Goal: Information Seeking & Learning: Learn about a topic

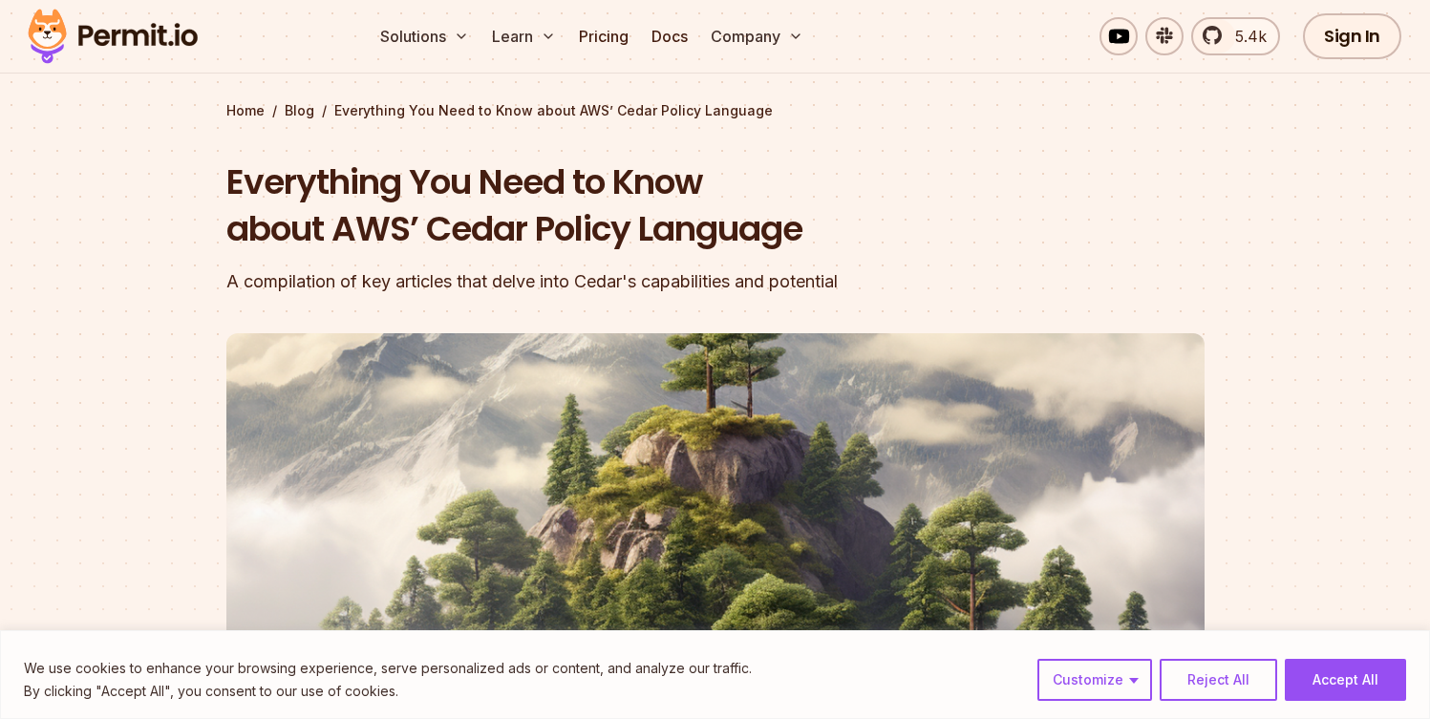
scroll to position [138, 0]
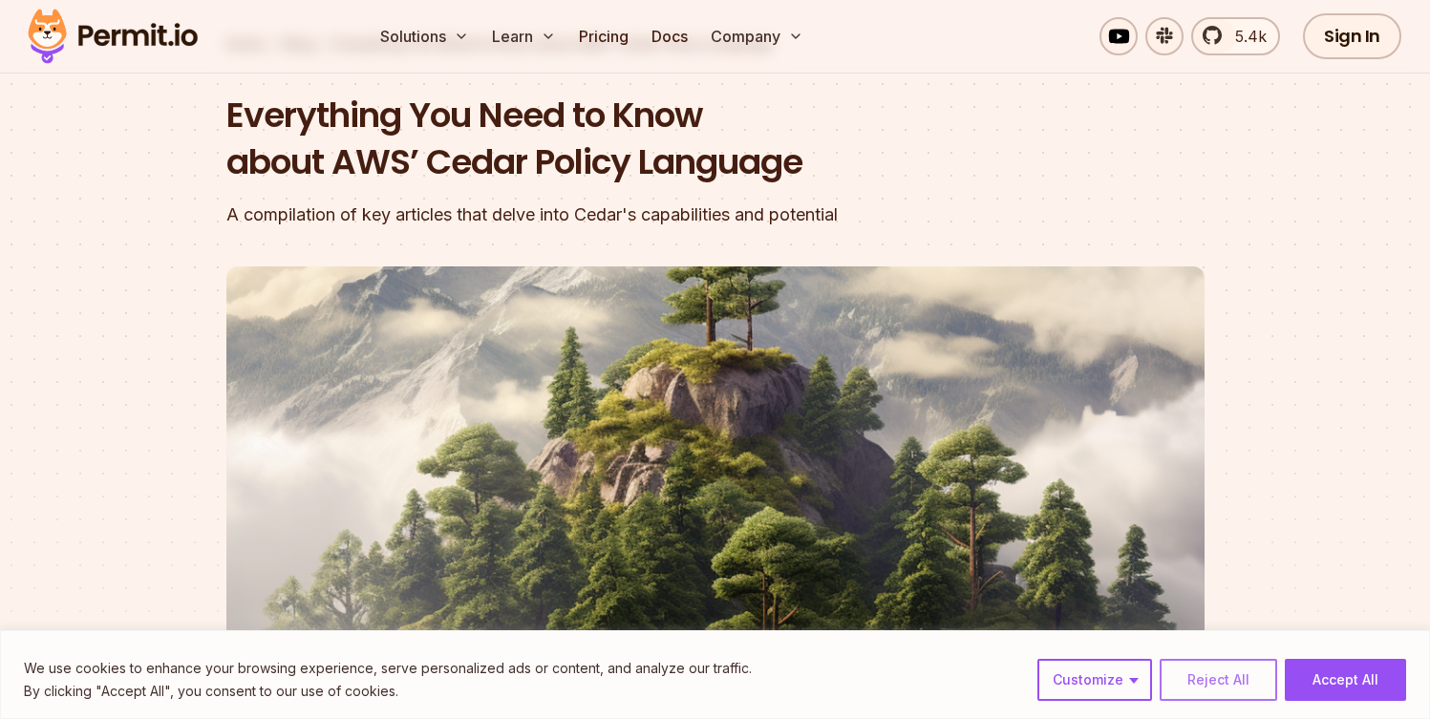
click at [1232, 688] on button "Reject All" at bounding box center [1218, 680] width 117 height 42
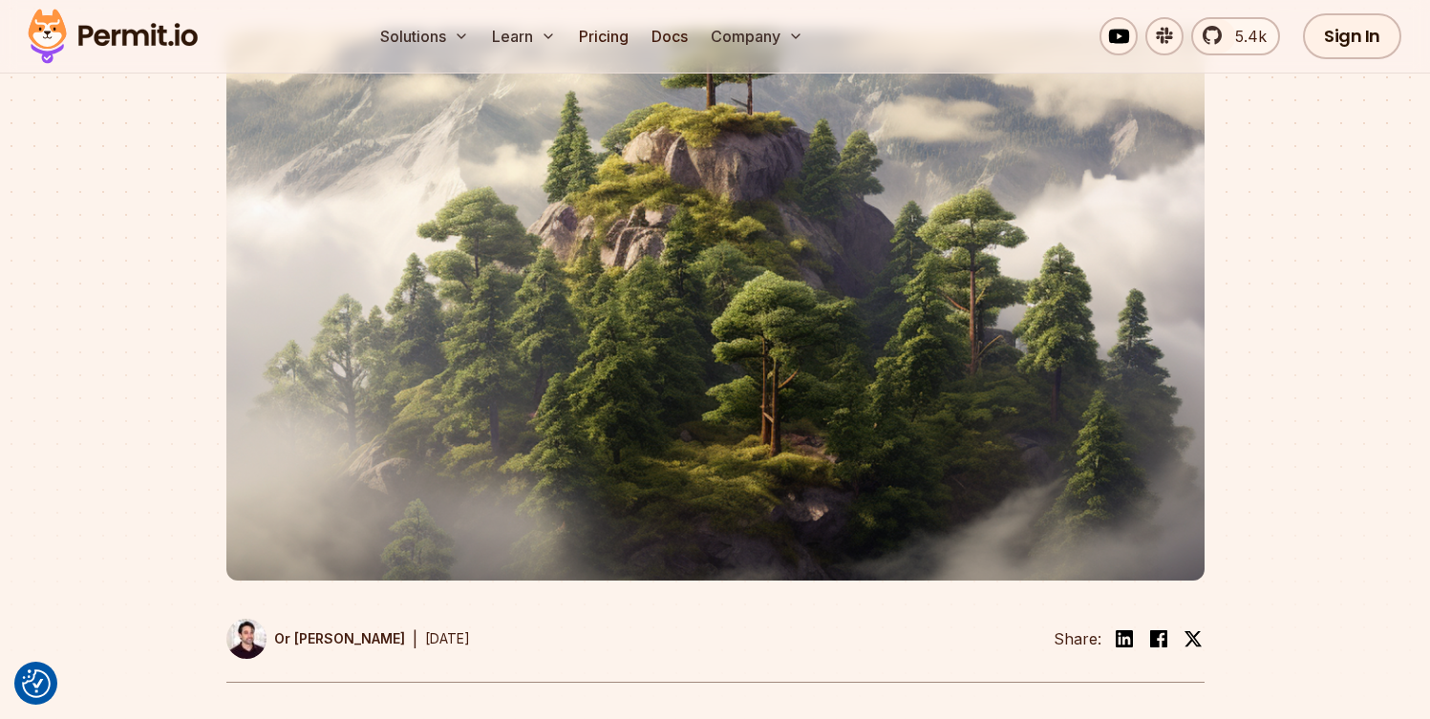
scroll to position [779, 0]
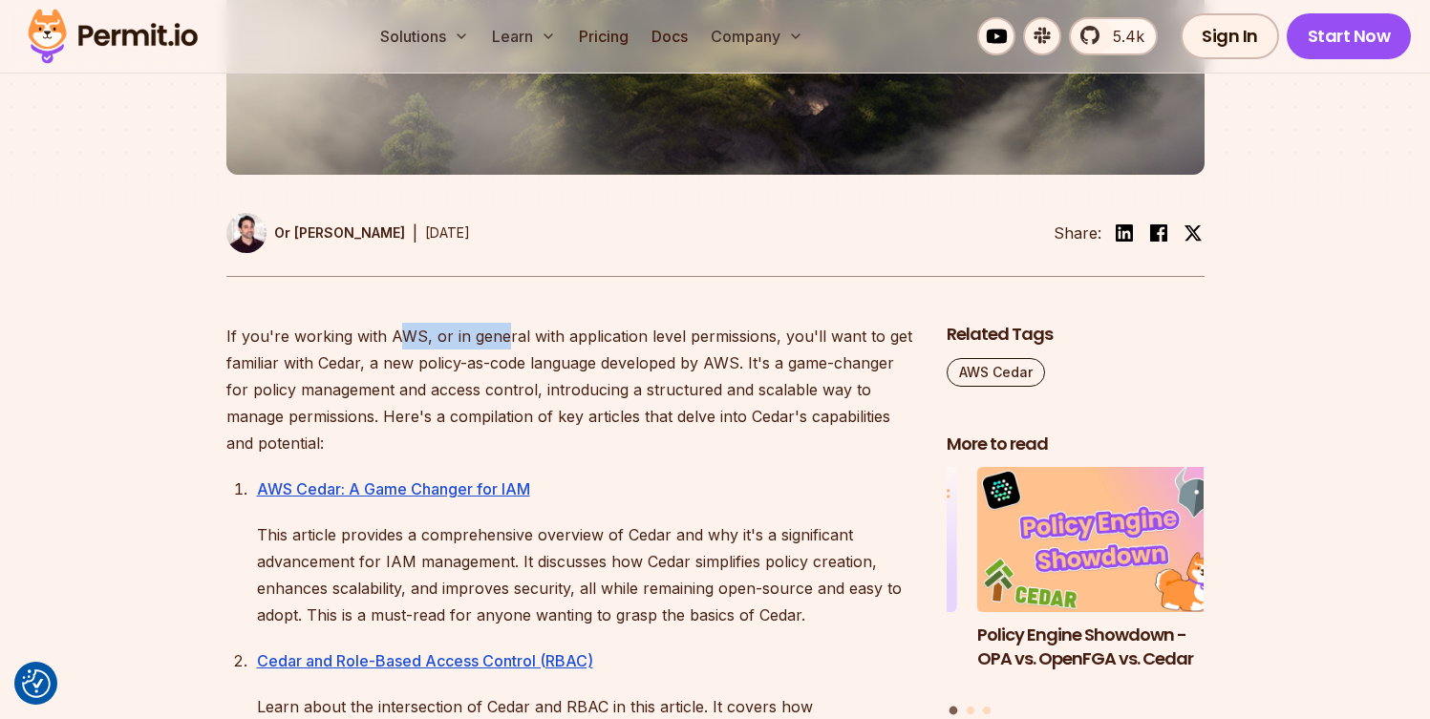
drag, startPoint x: 411, startPoint y: 329, endPoint x: 522, endPoint y: 340, distance: 112.3
click at [508, 337] on p "If you're working with AWS, or in general with application level permissions, y…" at bounding box center [571, 390] width 690 height 134
click at [613, 356] on p "If you're working with AWS, or in general with application level permissions, y…" at bounding box center [571, 390] width 690 height 134
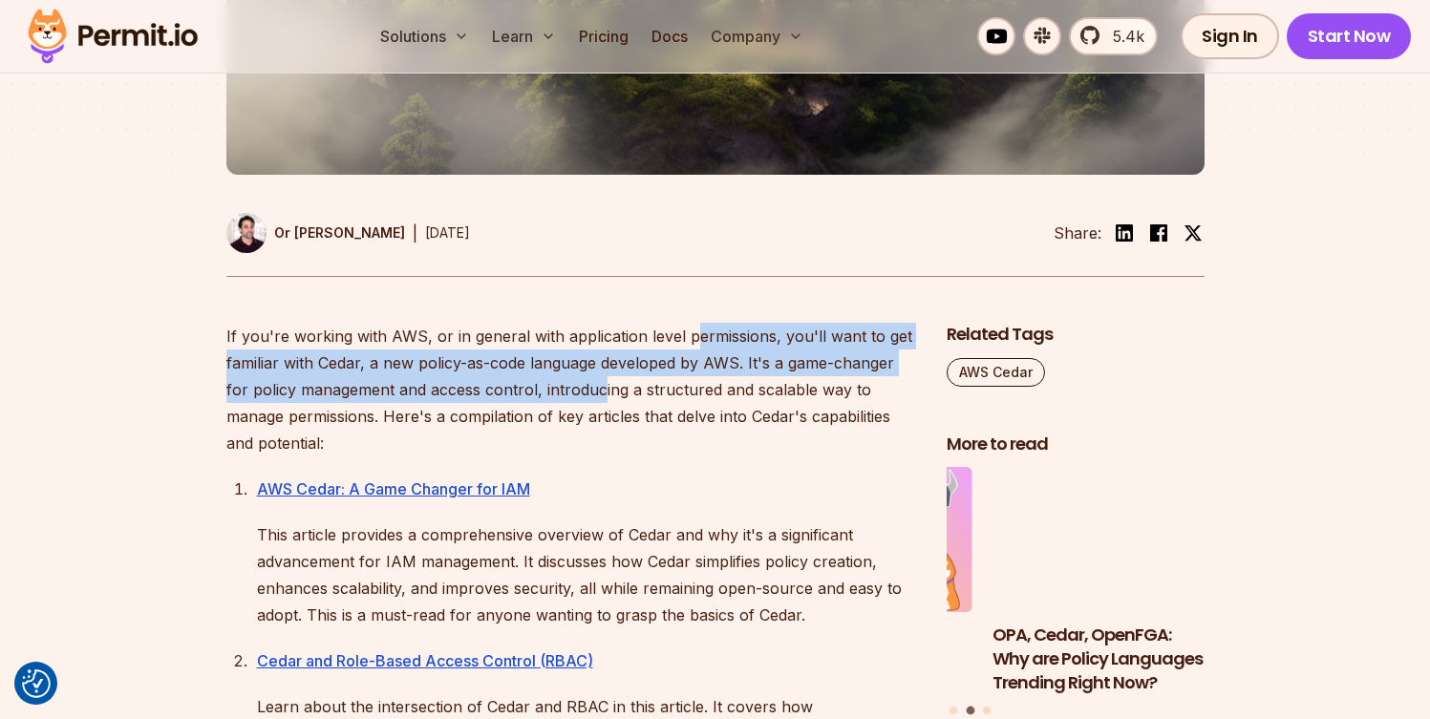
drag, startPoint x: 717, startPoint y: 343, endPoint x: 598, endPoint y: 388, distance: 127.6
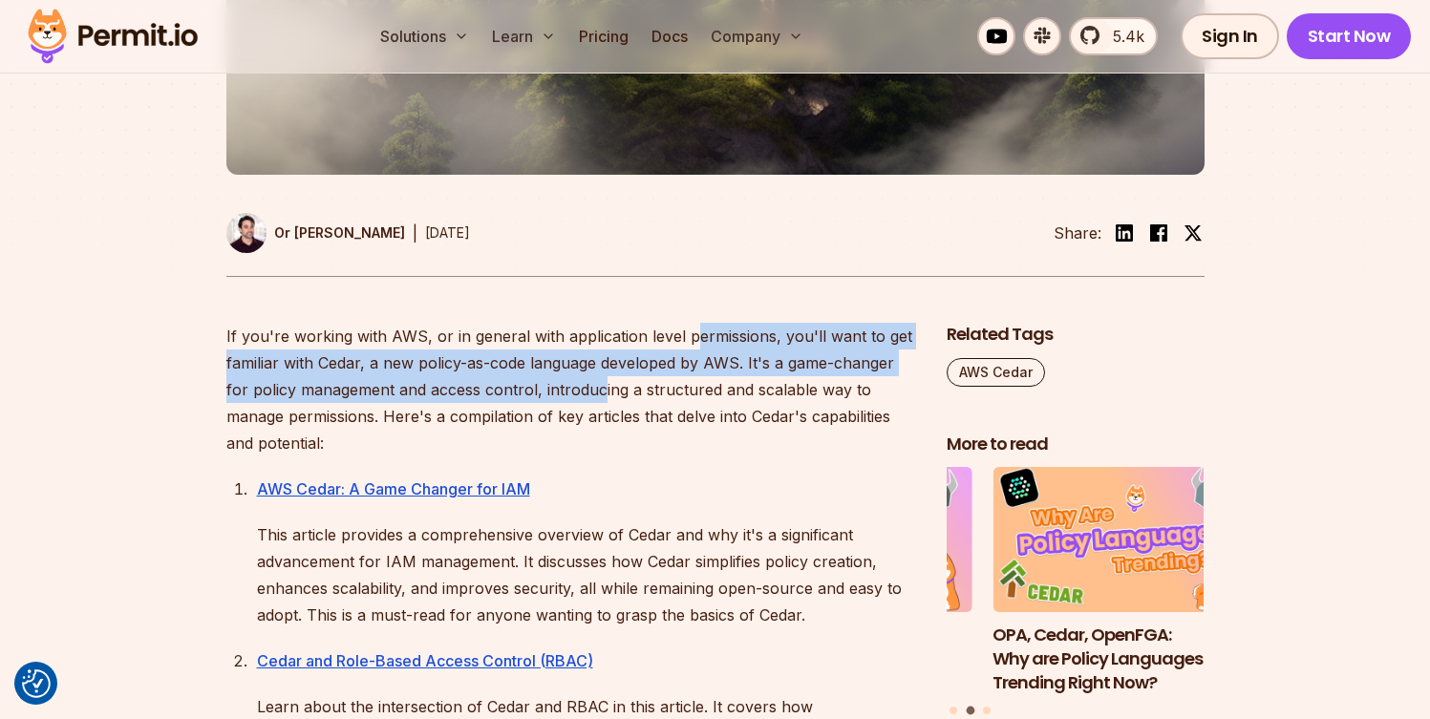
click at [598, 388] on p "If you're working with AWS, or in general with application level permissions, y…" at bounding box center [571, 390] width 690 height 134
click at [601, 388] on p "If you're working with AWS, or in general with application level permissions, y…" at bounding box center [571, 390] width 690 height 134
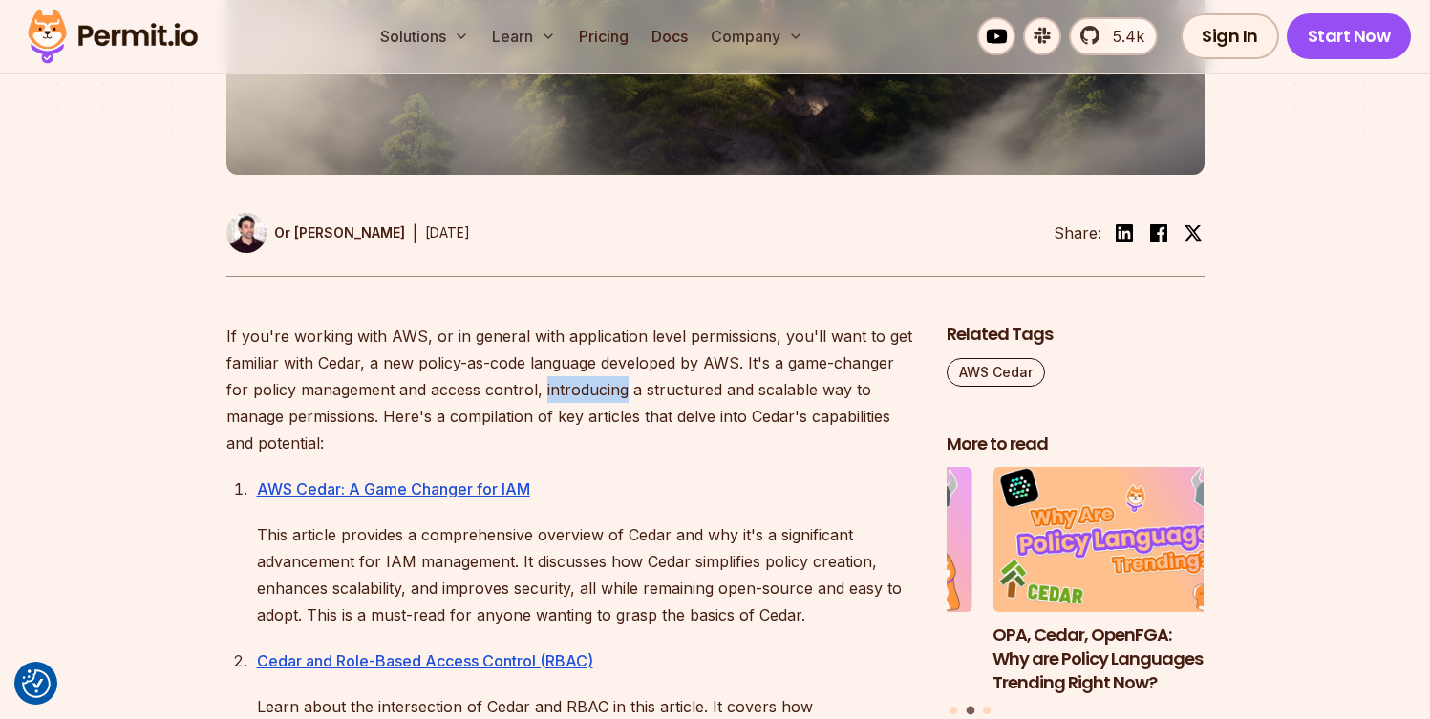
click at [601, 388] on p "If you're working with AWS, or in general with application level permissions, y…" at bounding box center [571, 390] width 690 height 134
click at [687, 395] on p "If you're working with AWS, or in general with application level permissions, y…" at bounding box center [571, 390] width 690 height 134
drag, startPoint x: 758, startPoint y: 390, endPoint x: 539, endPoint y: 392, distance: 219.7
click at [546, 392] on p "If you're working with AWS, or in general with application level permissions, y…" at bounding box center [571, 390] width 690 height 134
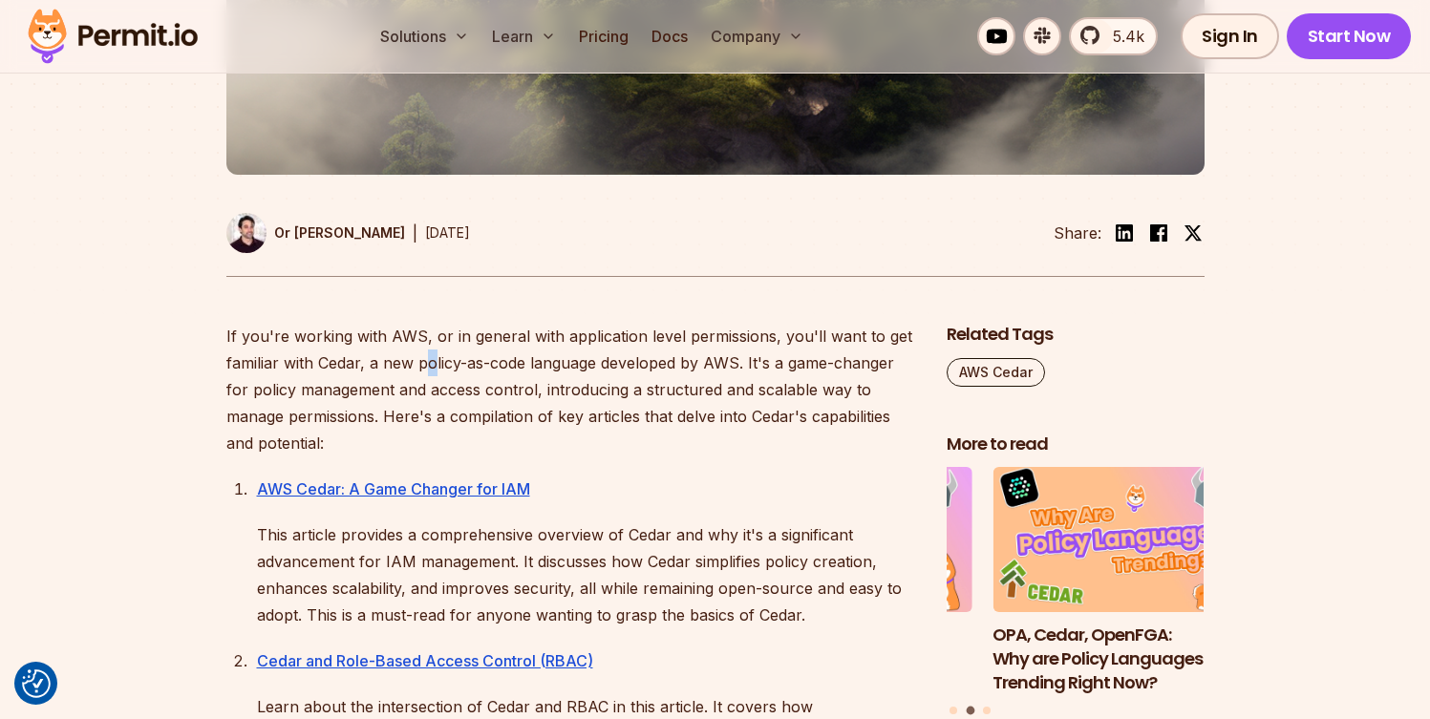
click at [427, 369] on p "If you're working with AWS, or in general with application level permissions, y…" at bounding box center [571, 390] width 690 height 134
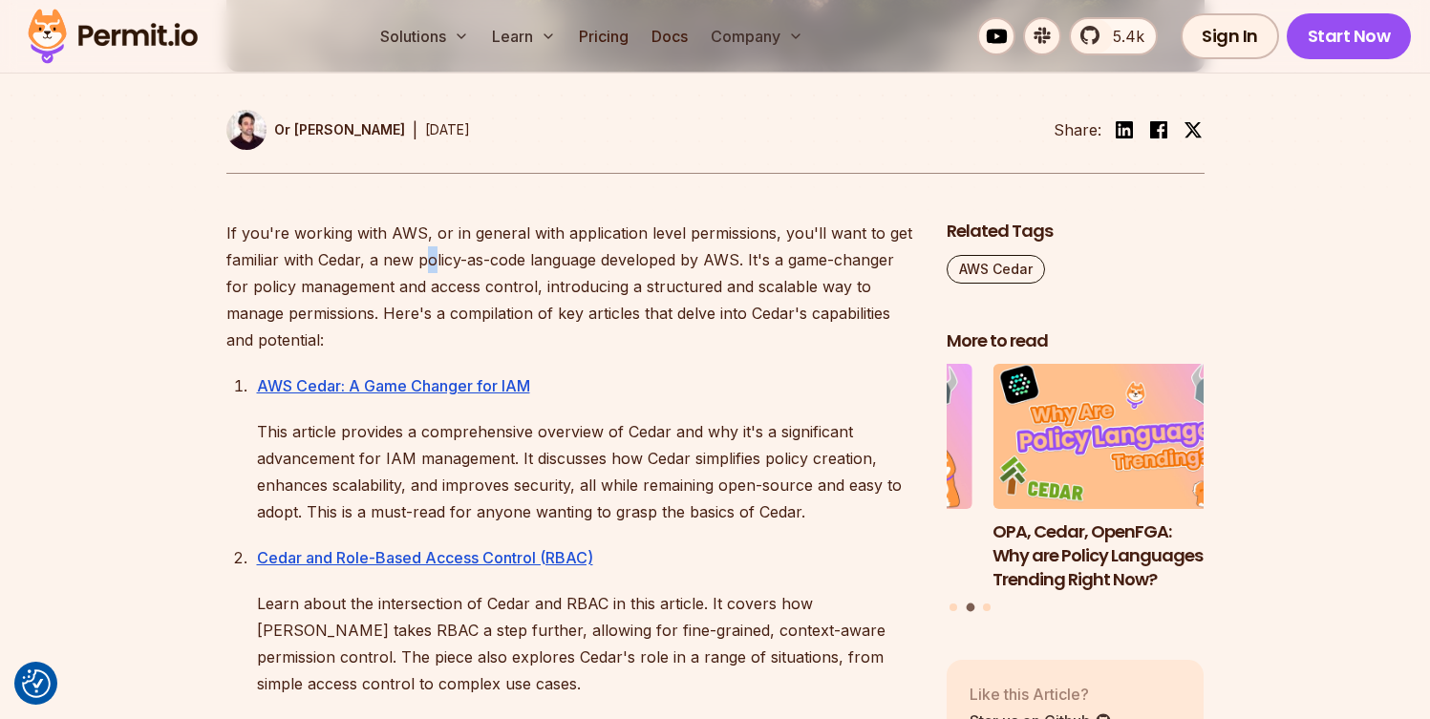
scroll to position [907, 0]
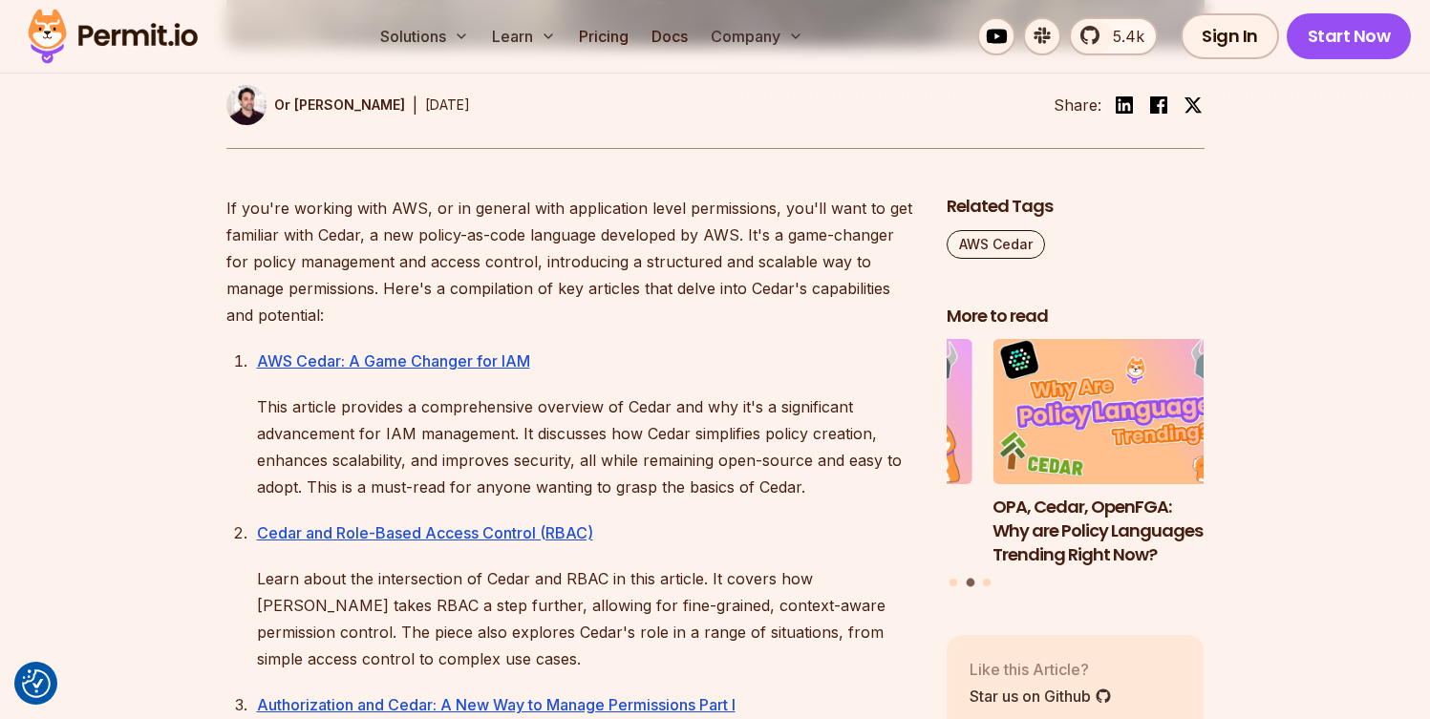
drag, startPoint x: 369, startPoint y: 410, endPoint x: 540, endPoint y: 419, distance: 171.2
click at [508, 420] on p "This article provides a comprehensive overview of Cedar and why it's a signific…" at bounding box center [586, 447] width 659 height 107
click at [541, 419] on p "This article provides a comprehensive overview of Cedar and why it's a signific…" at bounding box center [586, 447] width 659 height 107
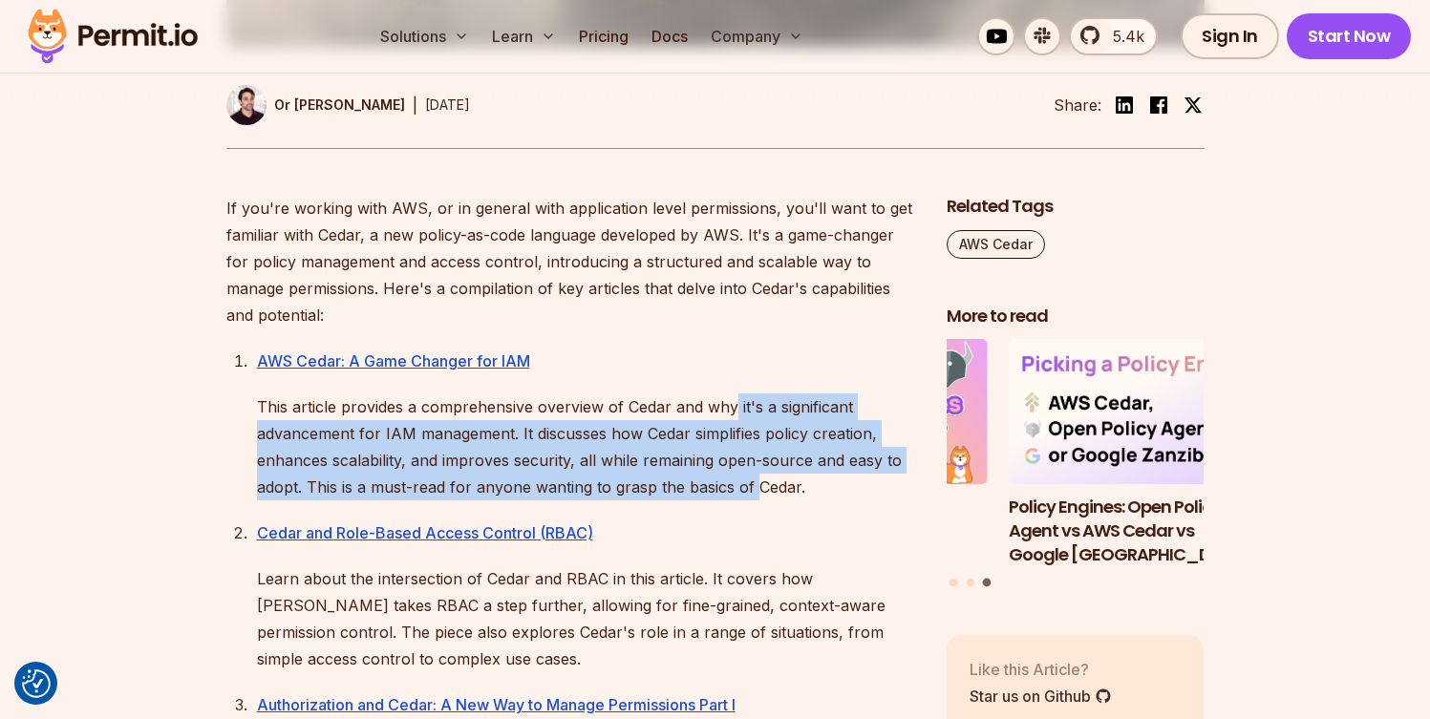
drag, startPoint x: 774, startPoint y: 415, endPoint x: 755, endPoint y: 487, distance: 73.9
click at [755, 487] on p "This article provides a comprehensive overview of Cedar and why it's a signific…" at bounding box center [586, 447] width 659 height 107
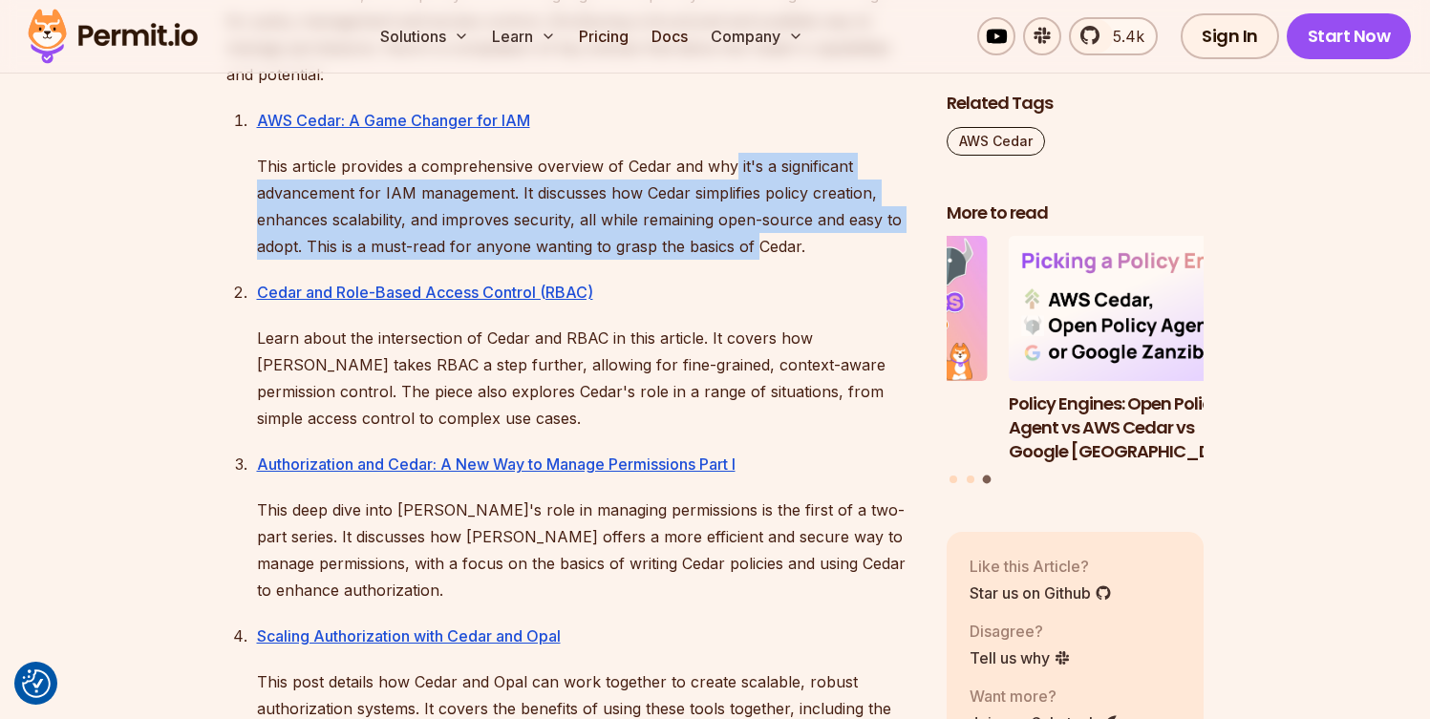
scroll to position [1131, 0]
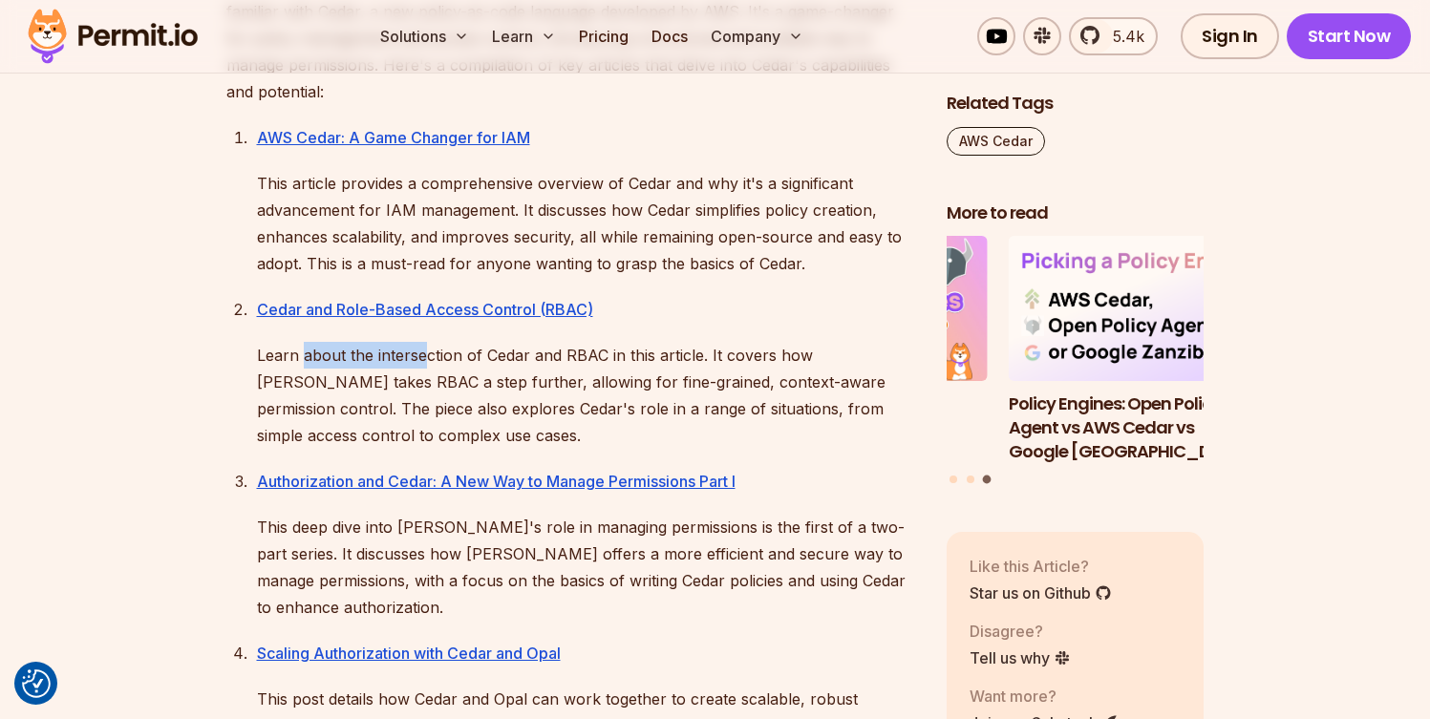
drag, startPoint x: 403, startPoint y: 365, endPoint x: 457, endPoint y: 367, distance: 53.5
click at [419, 366] on p "Learn about the intersection of Cedar and RBAC in this article. It covers how […" at bounding box center [586, 395] width 659 height 107
click at [458, 367] on p "Learn about the intersection of Cedar and RBAC in this article. It covers how […" at bounding box center [586, 395] width 659 height 107
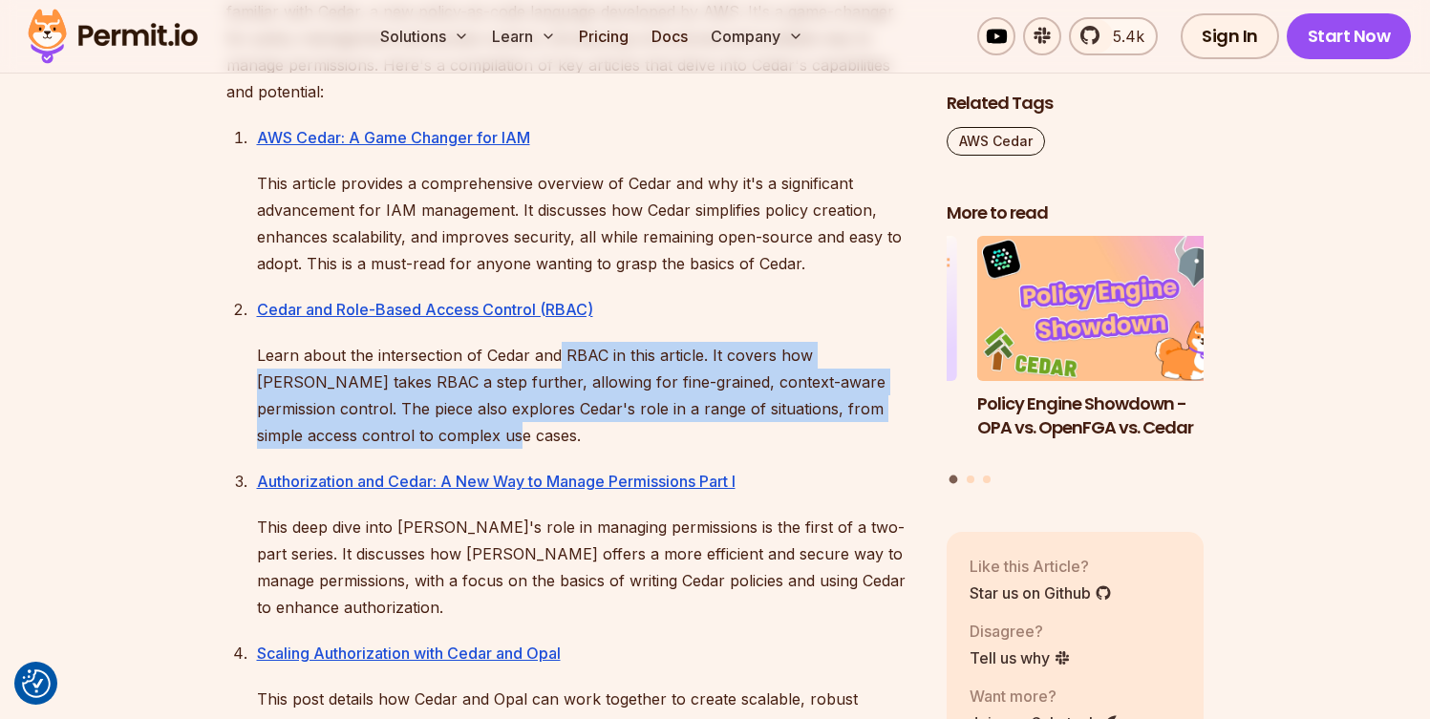
drag, startPoint x: 578, startPoint y: 362, endPoint x: 399, endPoint y: 436, distance: 193.5
click at [399, 436] on p "Learn about the intersection of Cedar and RBAC in this article. It covers how […" at bounding box center [586, 395] width 659 height 107
click at [442, 369] on p "Learn about the intersection of Cedar and RBAC in this article. It covers how […" at bounding box center [586, 395] width 659 height 107
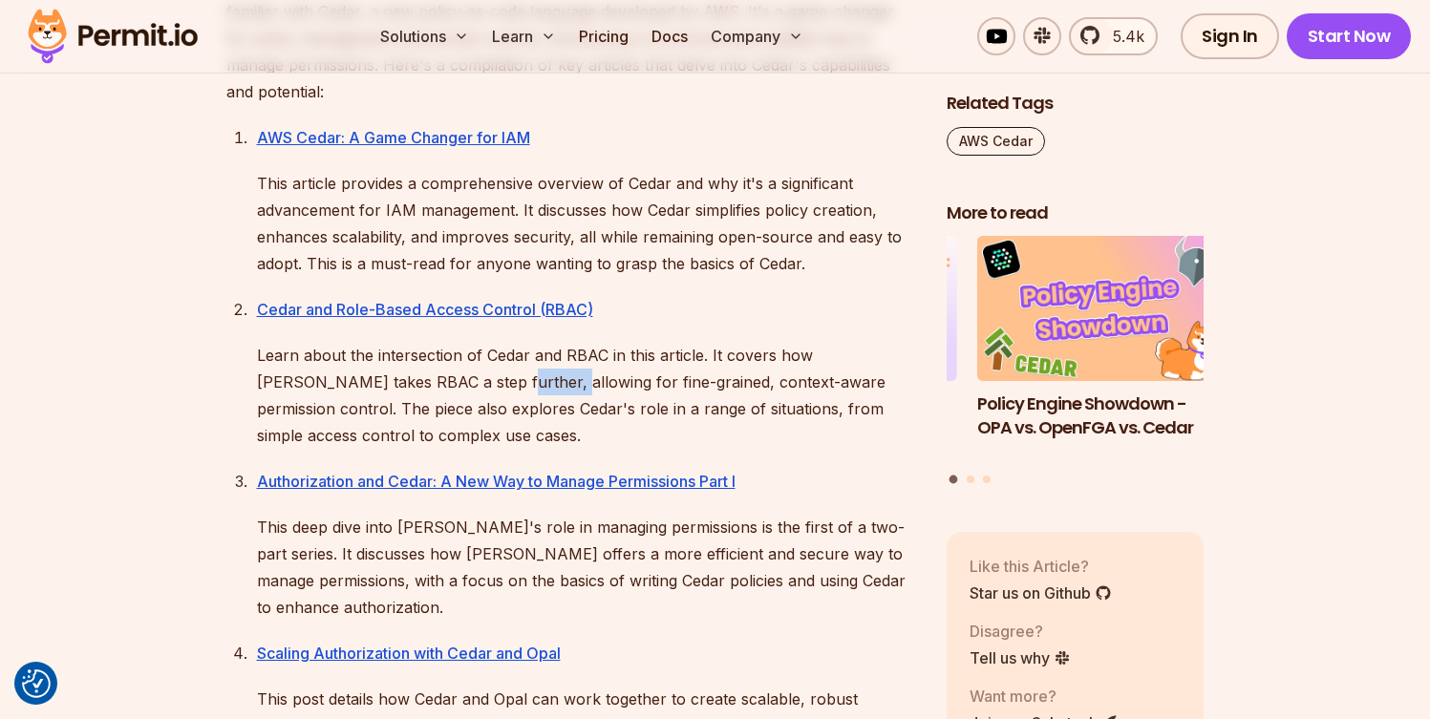
click at [442, 369] on p "Learn about the intersection of Cedar and RBAC in this article. It covers how […" at bounding box center [586, 395] width 659 height 107
click at [629, 377] on p "Learn about the intersection of Cedar and RBAC in this article. It covers how […" at bounding box center [586, 395] width 659 height 107
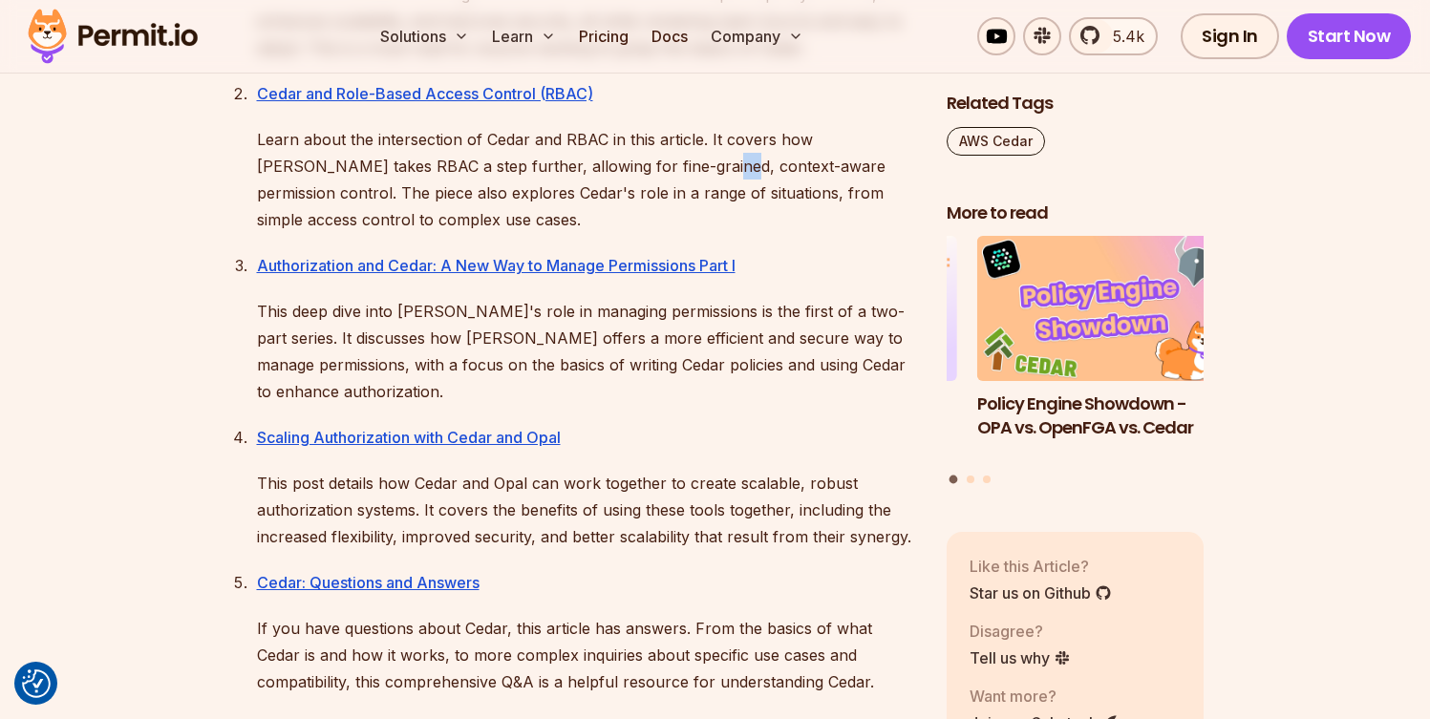
scroll to position [1349, 0]
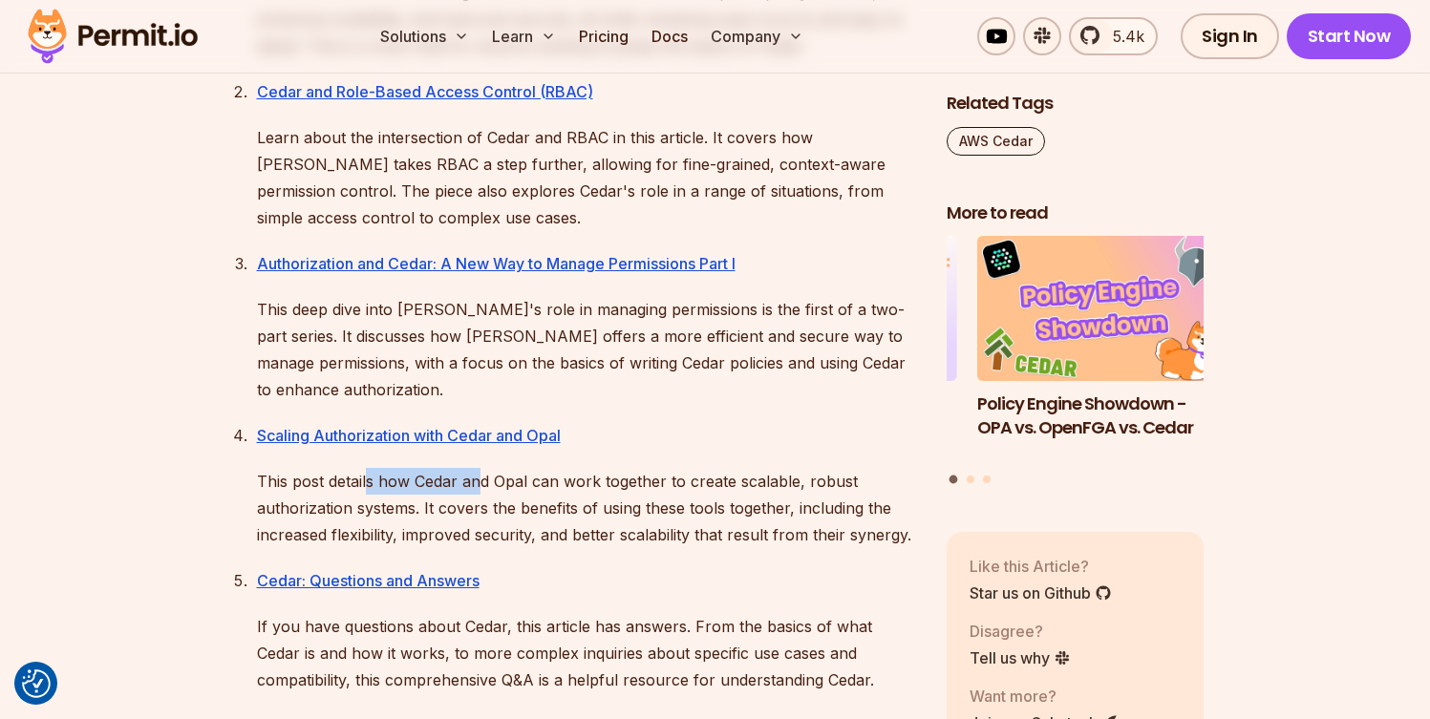
drag, startPoint x: 366, startPoint y: 449, endPoint x: 527, endPoint y: 450, distance: 161.4
click at [493, 468] on p "This post details how Cedar and Opal can work together to create scalable, robu…" at bounding box center [586, 508] width 659 height 80
click at [547, 468] on p "This post details how Cedar and Opal can work together to create scalable, robu…" at bounding box center [586, 508] width 659 height 80
click at [546, 468] on p "This post details how Cedar and Opal can work together to create scalable, robu…" at bounding box center [586, 508] width 659 height 80
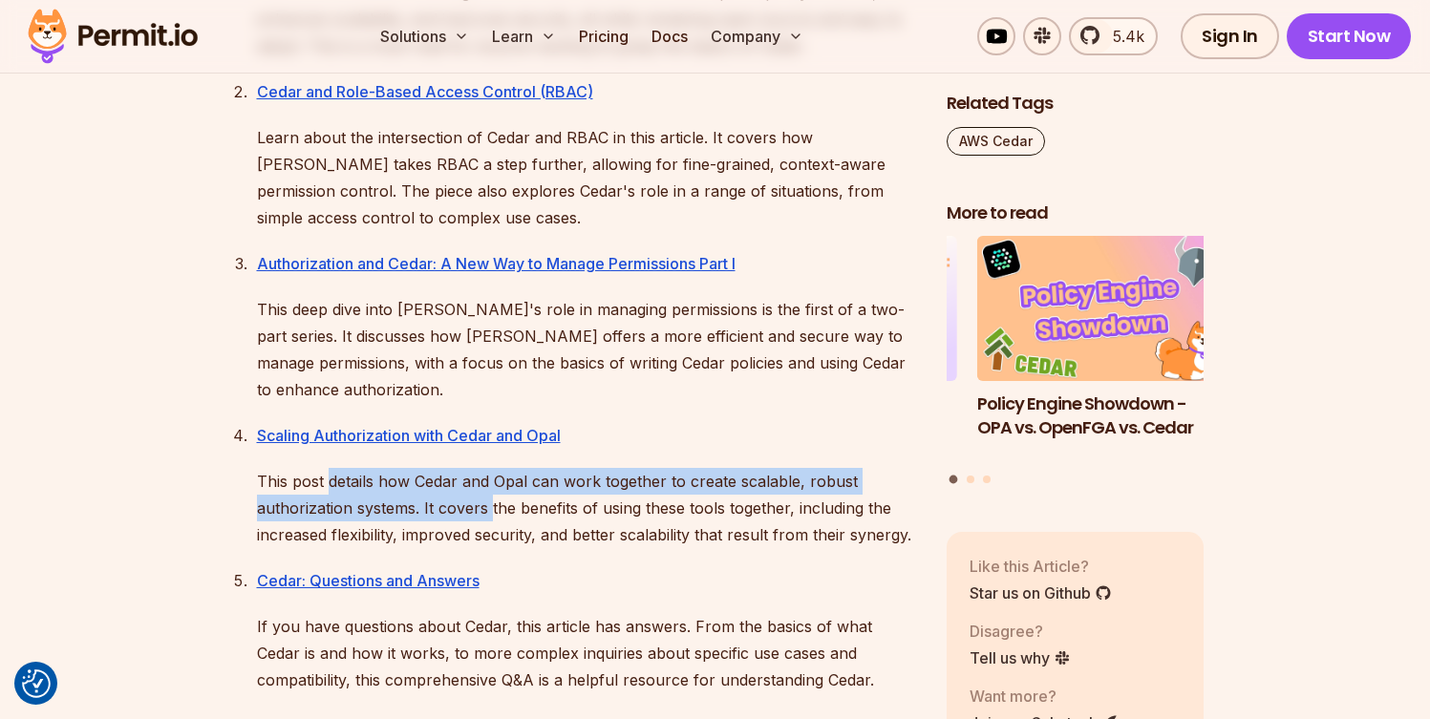
drag, startPoint x: 330, startPoint y: 445, endPoint x: 490, endPoint y: 492, distance: 166.2
click at [490, 492] on p "This post details how Cedar and Opal can work together to create scalable, robu…" at bounding box center [586, 508] width 659 height 80
